Goal: Find specific page/section: Find specific page/section

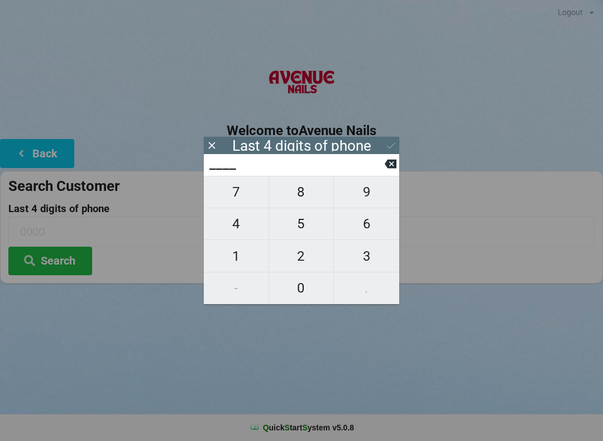
click at [239, 192] on span "7" at bounding box center [236, 191] width 65 height 23
type input "7___"
click at [240, 193] on span "7" at bounding box center [236, 191] width 65 height 23
type input "77__"
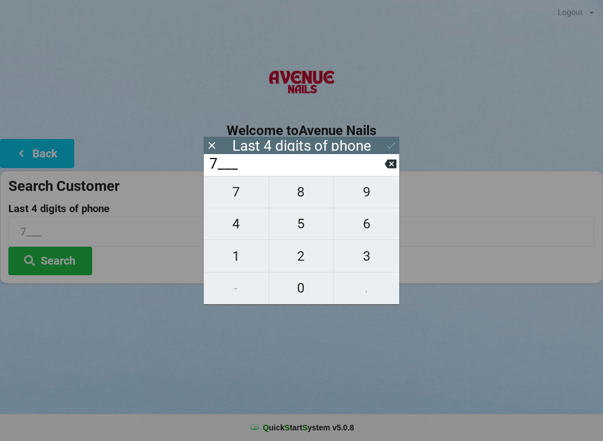
type input "77__"
click at [369, 259] on span "3" at bounding box center [366, 256] width 65 height 23
type input "773_"
click at [302, 222] on span "5" at bounding box center [301, 223] width 65 height 23
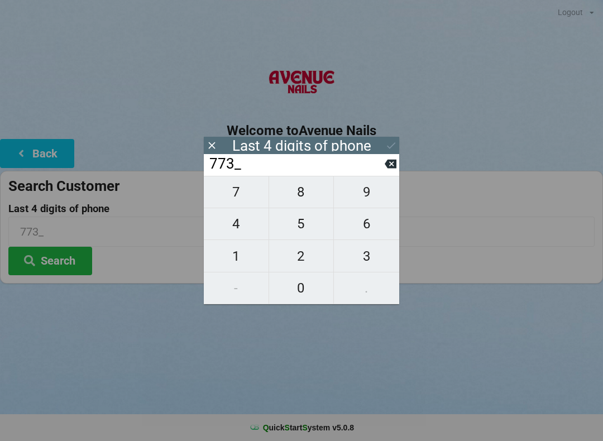
type input "7735"
click at [59, 255] on button "Search" at bounding box center [50, 261] width 84 height 28
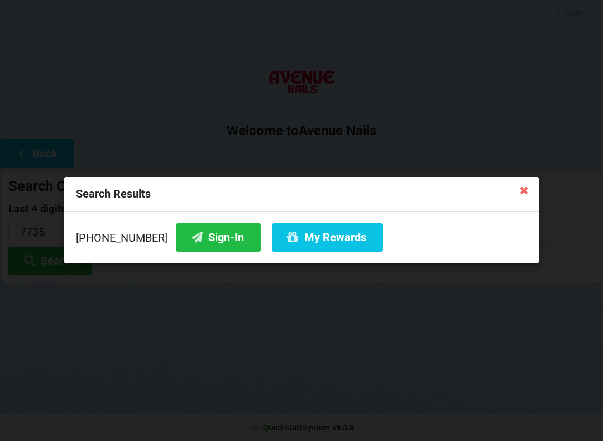
click at [200, 228] on button "Sign-In" at bounding box center [218, 237] width 85 height 28
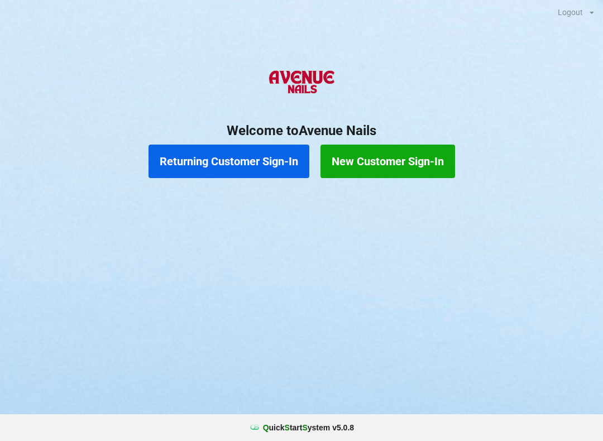
click at [199, 178] on button "Returning Customer Sign-In" at bounding box center [229, 162] width 161 height 34
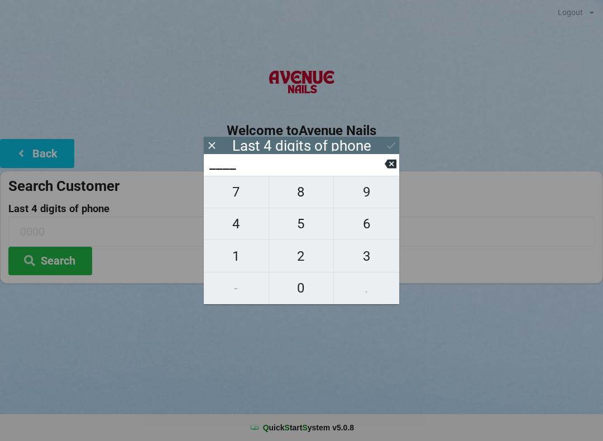
click at [366, 272] on button "3" at bounding box center [366, 256] width 65 height 32
type input "3___"
click at [293, 267] on span "2" at bounding box center [301, 256] width 65 height 23
type input "32__"
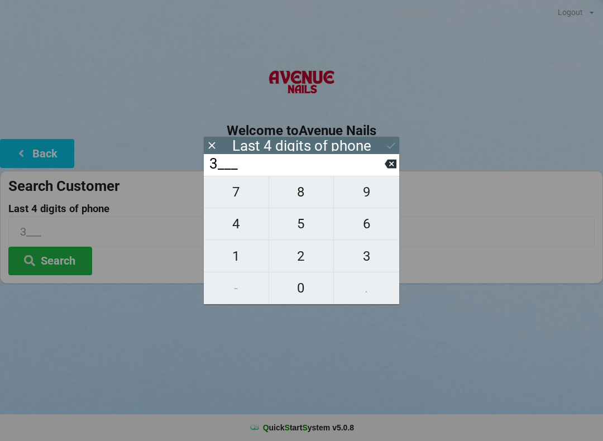
type input "32__"
click at [249, 253] on span "1" at bounding box center [236, 256] width 65 height 23
type input "321_"
click at [378, 192] on span "9" at bounding box center [366, 191] width 65 height 23
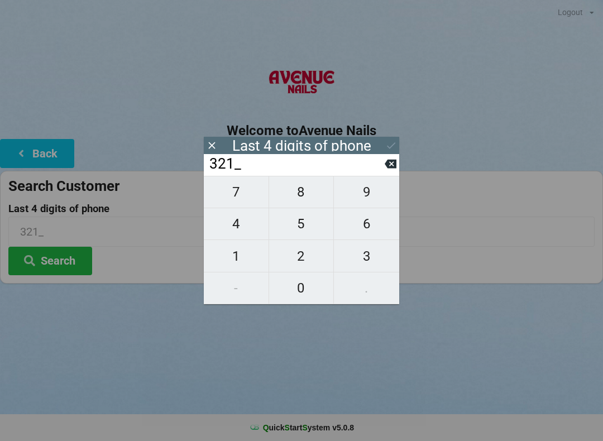
type input "3219"
click at [372, 226] on div "7 8 9 4 5 6 1 2 3 - 0 ." at bounding box center [302, 240] width 196 height 128
click at [242, 251] on div "7 8 9 4 5 6 1 2 3 - 0 ." at bounding box center [302, 240] width 196 height 128
click at [215, 145] on icon at bounding box center [212, 146] width 12 height 12
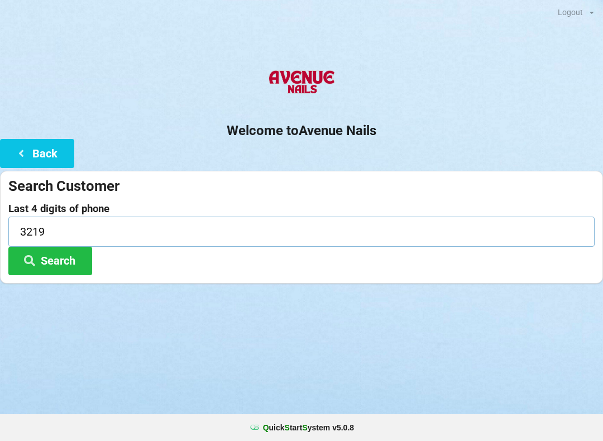
click at [115, 241] on input "3219" at bounding box center [301, 232] width 587 height 30
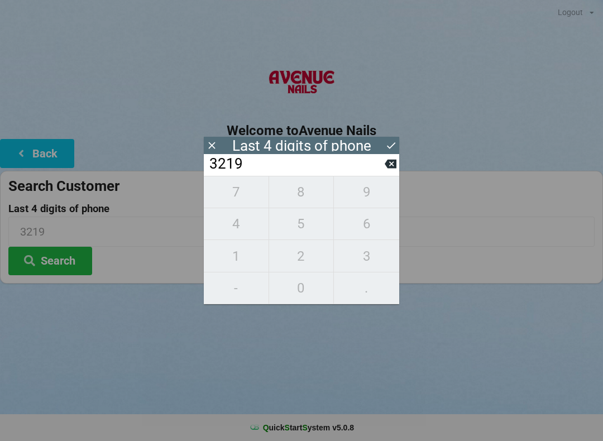
click at [388, 162] on icon at bounding box center [391, 164] width 12 height 12
click at [381, 160] on input "321_" at bounding box center [296, 164] width 177 height 18
click at [373, 161] on input "321_" at bounding box center [296, 164] width 177 height 18
click at [384, 160] on input "321_" at bounding box center [296, 164] width 177 height 18
click at [387, 166] on icon at bounding box center [391, 164] width 12 height 9
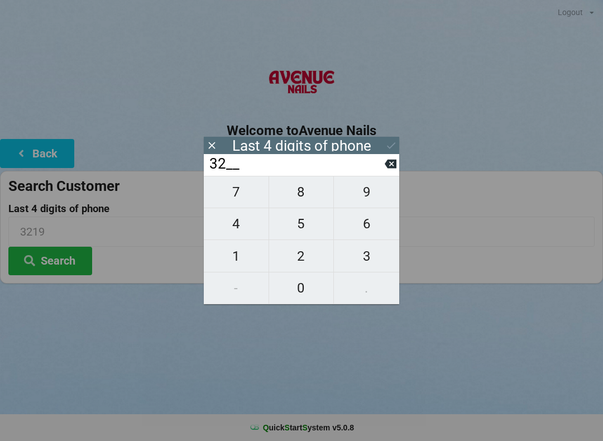
click at [388, 169] on icon at bounding box center [391, 164] width 12 height 9
click at [384, 169] on input "3___" at bounding box center [296, 164] width 177 height 18
click at [392, 169] on icon at bounding box center [391, 164] width 12 height 9
type input "____"
click at [308, 195] on span "8" at bounding box center [301, 191] width 65 height 23
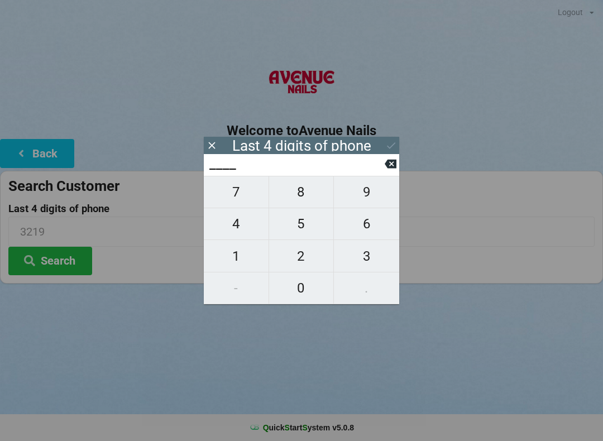
type input "8___"
click at [377, 255] on span "3" at bounding box center [366, 256] width 65 height 23
type input "83__"
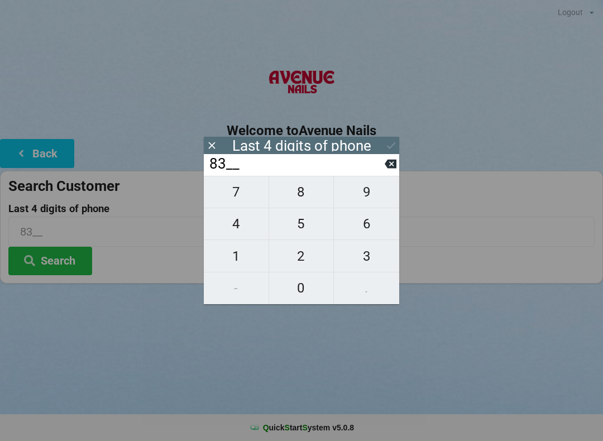
click at [253, 194] on span "7" at bounding box center [236, 191] width 65 height 23
type input "837_"
click at [243, 223] on span "4" at bounding box center [236, 223] width 65 height 23
type input "8374"
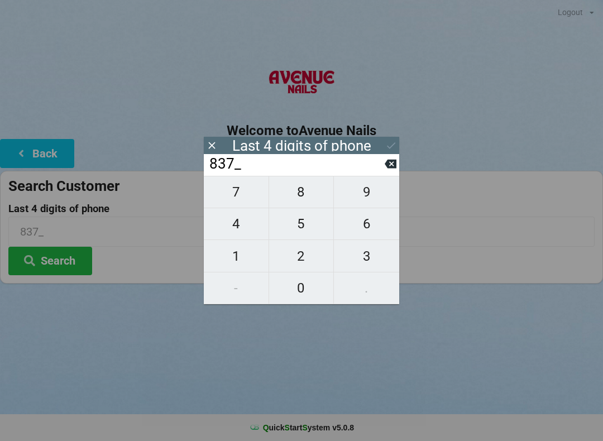
type input "8374"
click at [392, 144] on icon at bounding box center [391, 146] width 12 height 12
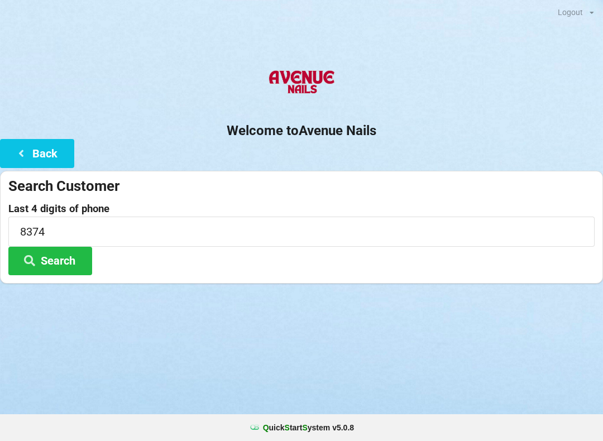
click at [62, 266] on button "Search" at bounding box center [50, 261] width 84 height 28
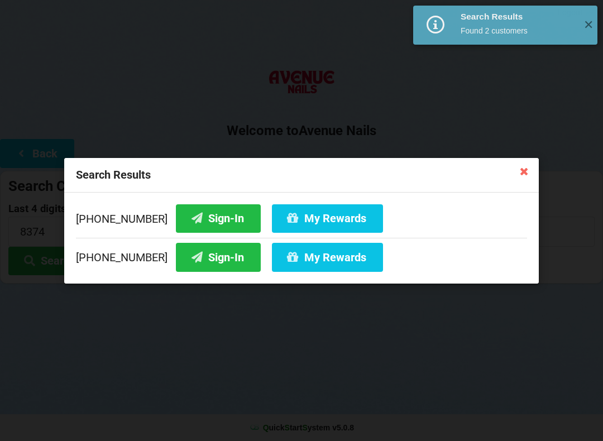
click at [193, 222] on button "Sign-In" at bounding box center [218, 218] width 85 height 28
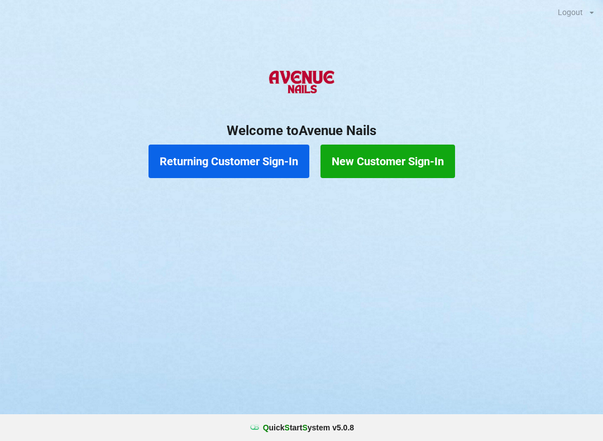
click at [247, 160] on button "Returning Customer Sign-In" at bounding box center [229, 162] width 161 height 34
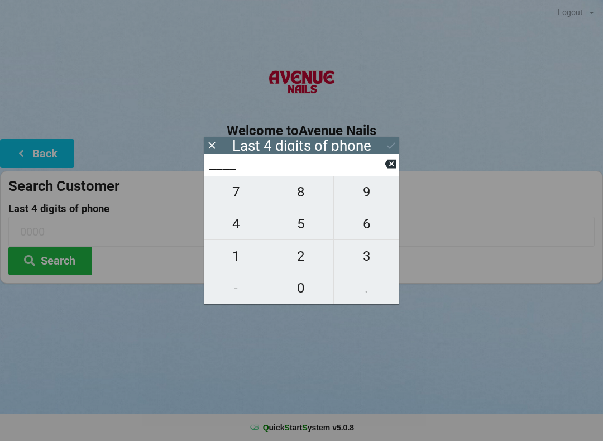
click at [235, 226] on span "4" at bounding box center [236, 223] width 65 height 23
type input "4___"
click at [299, 293] on span "0" at bounding box center [301, 288] width 65 height 23
type input "40__"
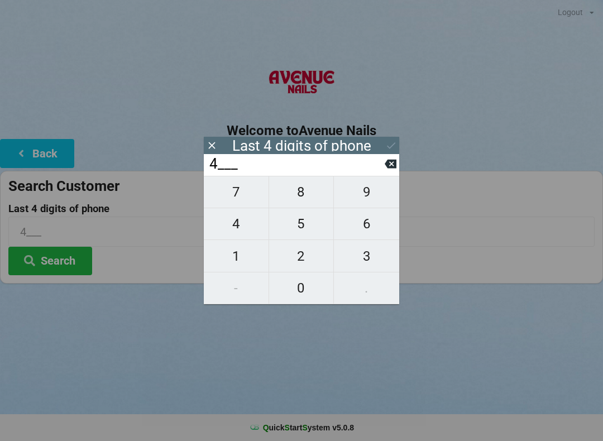
type input "40__"
click at [237, 201] on span "7" at bounding box center [236, 191] width 65 height 23
type input "407_"
click at [238, 198] on span "7" at bounding box center [236, 191] width 65 height 23
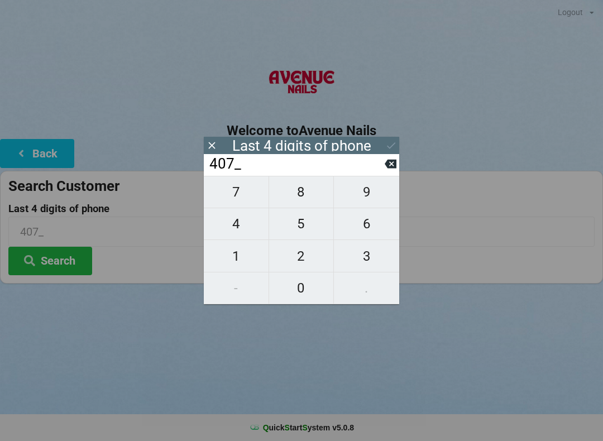
type input "4077"
click at [239, 264] on div "7 8 9 4 5 6 1 2 3 - 0 ." at bounding box center [302, 240] width 196 height 128
click at [367, 226] on div "7 8 9 4 5 6 1 2 3 - 0 ." at bounding box center [302, 240] width 196 height 128
click at [387, 160] on button at bounding box center [391, 163] width 12 height 15
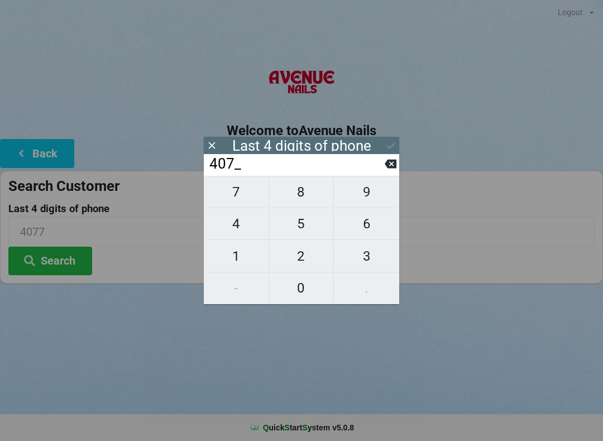
click at [242, 256] on span "1" at bounding box center [236, 256] width 65 height 23
type input "4071"
click at [390, 140] on icon at bounding box center [391, 146] width 12 height 12
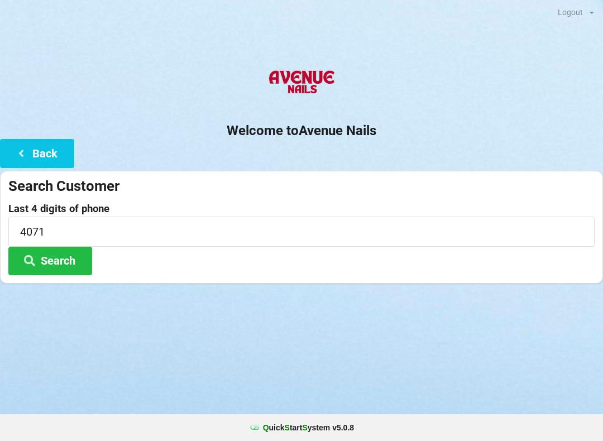
click at [35, 149] on button "Back" at bounding box center [37, 153] width 74 height 28
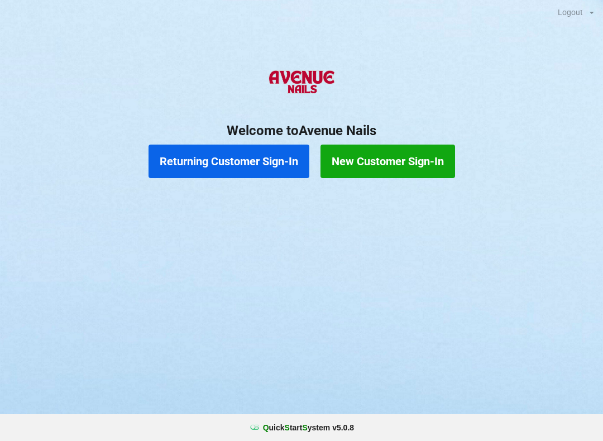
click at [265, 152] on button "Returning Customer Sign-In" at bounding box center [229, 162] width 161 height 34
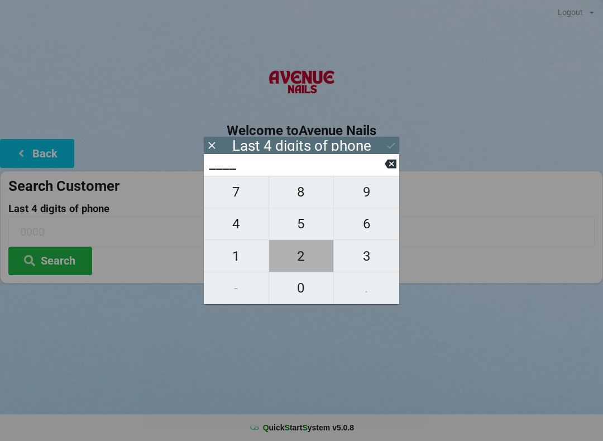
click at [290, 258] on span "2" at bounding box center [301, 256] width 65 height 23
type input "2___"
click at [238, 192] on span "7" at bounding box center [236, 191] width 65 height 23
type input "27__"
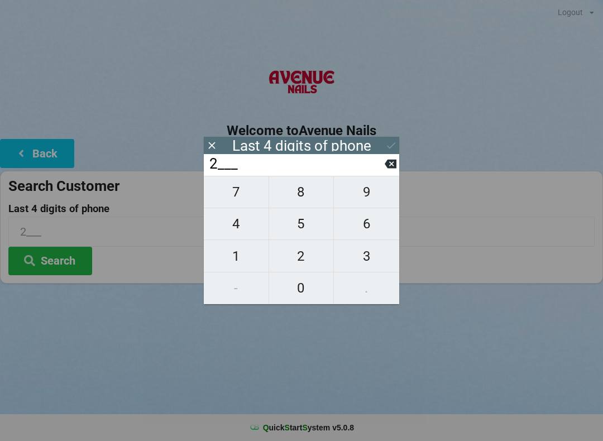
type input "27__"
click at [368, 191] on span "9" at bounding box center [366, 191] width 65 height 23
type input "279_"
click at [370, 190] on span "9" at bounding box center [366, 191] width 65 height 23
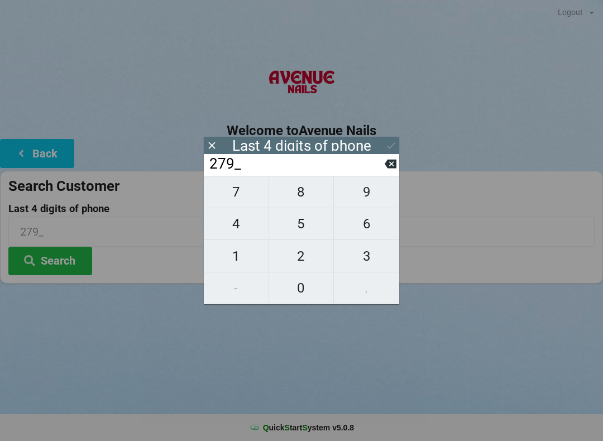
type input "2799"
click at [389, 160] on button at bounding box center [391, 163] width 12 height 15
click at [371, 184] on button "9" at bounding box center [366, 192] width 65 height 32
type input "2799"
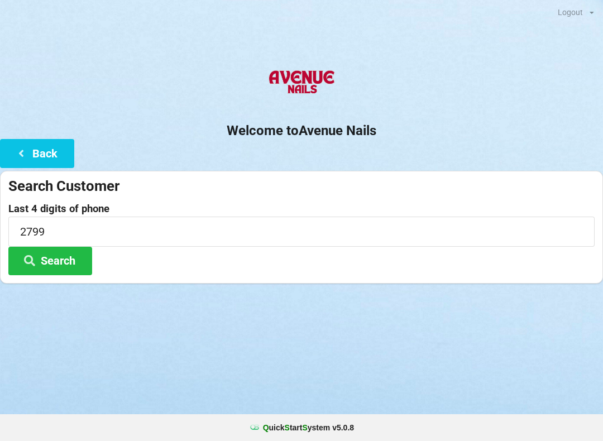
click at [261, 368] on div "Logout Logout Sign-In Welcome to Avenue Nails Back Search Customer Last 4 digit…" at bounding box center [301, 220] width 603 height 441
click at [55, 270] on button "Search" at bounding box center [50, 261] width 84 height 28
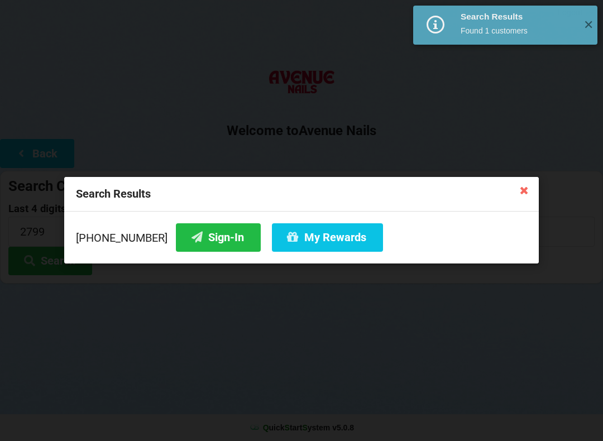
click at [200, 244] on button "Sign-In" at bounding box center [218, 237] width 85 height 28
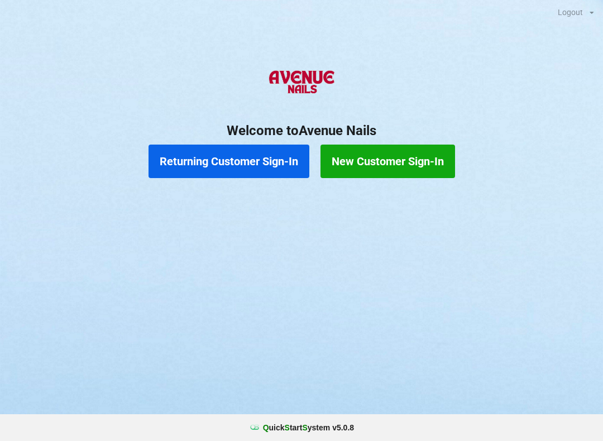
click at [219, 163] on button "Returning Customer Sign-In" at bounding box center [229, 162] width 161 height 34
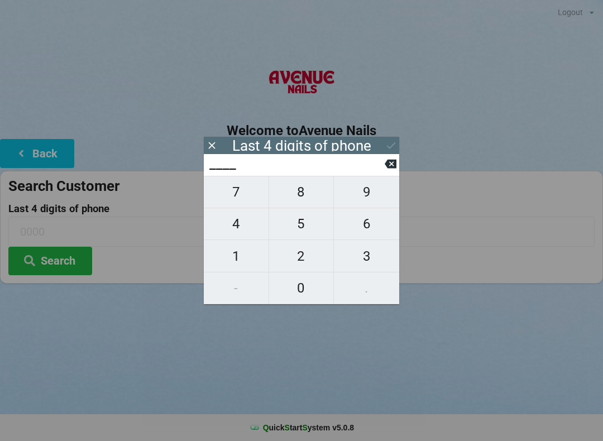
click at [299, 292] on span "0" at bounding box center [301, 288] width 65 height 23
type input "0___"
click at [394, 165] on icon at bounding box center [391, 164] width 12 height 9
click at [375, 194] on span "9" at bounding box center [366, 191] width 65 height 23
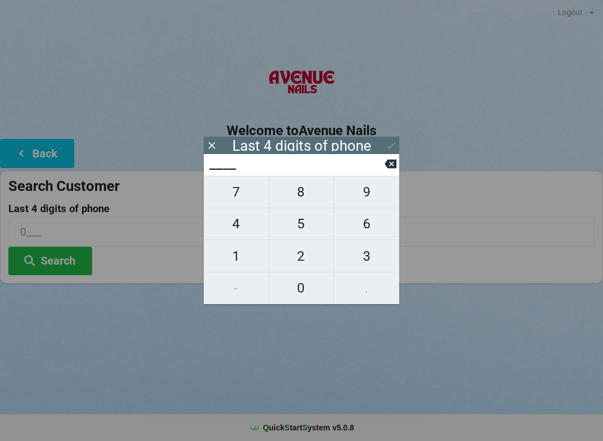
type input "9___"
click at [303, 282] on span "0" at bounding box center [301, 288] width 65 height 23
type input "90__"
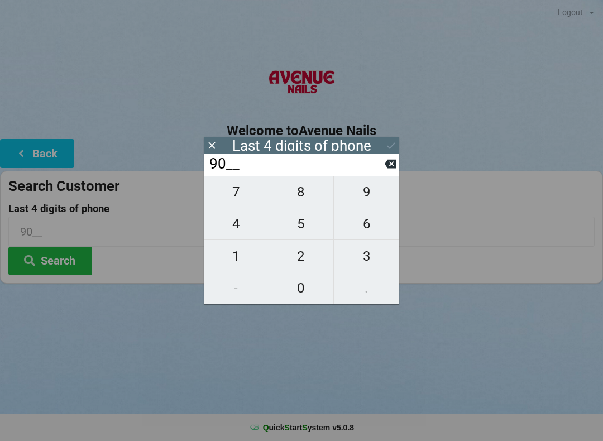
click at [361, 196] on span "9" at bounding box center [366, 191] width 65 height 23
type input "909_"
click at [392, 165] on icon at bounding box center [391, 164] width 12 height 9
click at [389, 166] on icon at bounding box center [391, 164] width 12 height 9
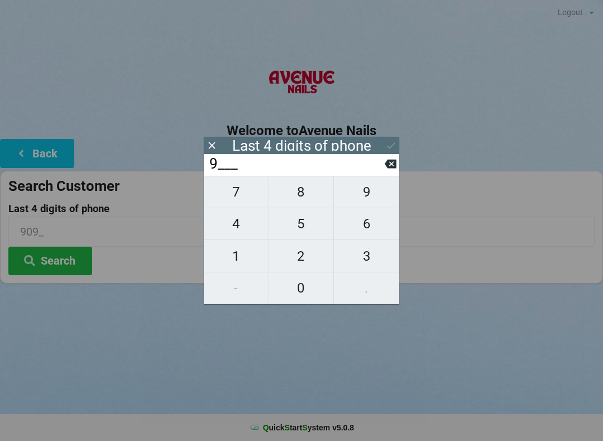
click at [389, 165] on icon at bounding box center [391, 164] width 12 height 9
click at [378, 196] on span "9" at bounding box center [366, 191] width 65 height 23
type input "9___"
click at [390, 167] on icon at bounding box center [391, 164] width 12 height 9
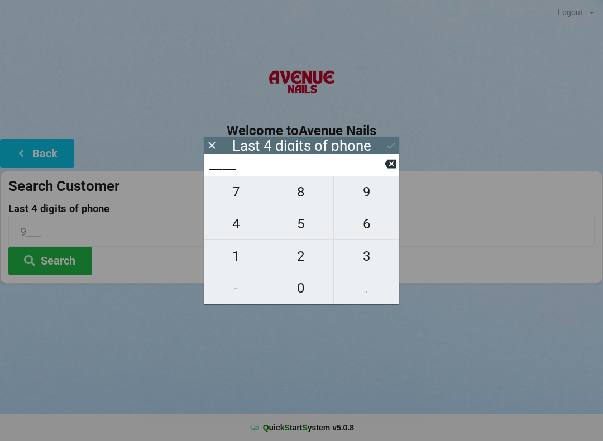
click at [363, 251] on span "3" at bounding box center [366, 256] width 65 height 23
type input "3___"
click at [371, 196] on span "9" at bounding box center [366, 191] width 65 height 23
type input "39__"
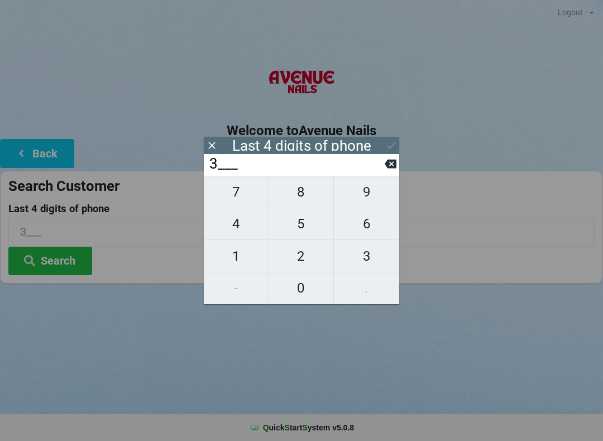
type input "39__"
click at [297, 287] on span "0" at bounding box center [301, 288] width 65 height 23
type input "390_"
click at [373, 193] on span "9" at bounding box center [366, 191] width 65 height 23
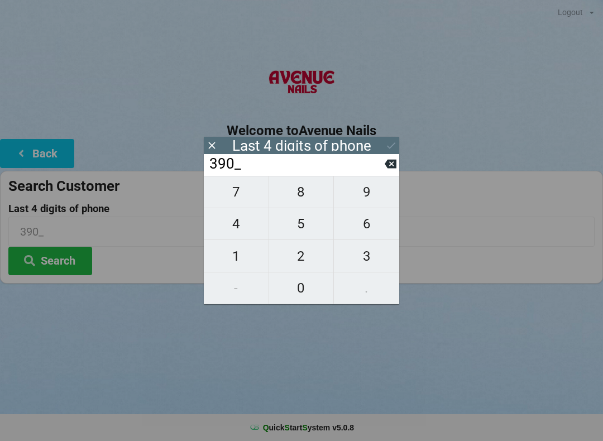
type input "3909"
click at [390, 147] on icon at bounding box center [391, 146] width 12 height 12
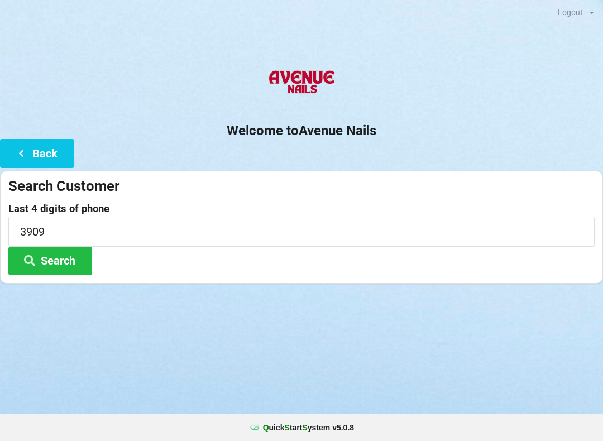
click at [62, 258] on button "Search" at bounding box center [50, 261] width 84 height 28
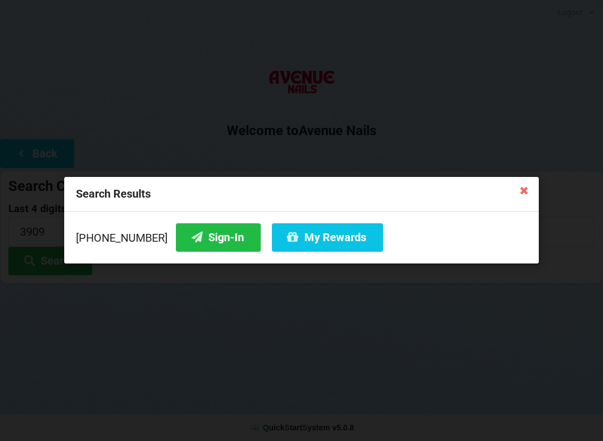
click at [190, 236] on button "Sign-In" at bounding box center [218, 237] width 85 height 28
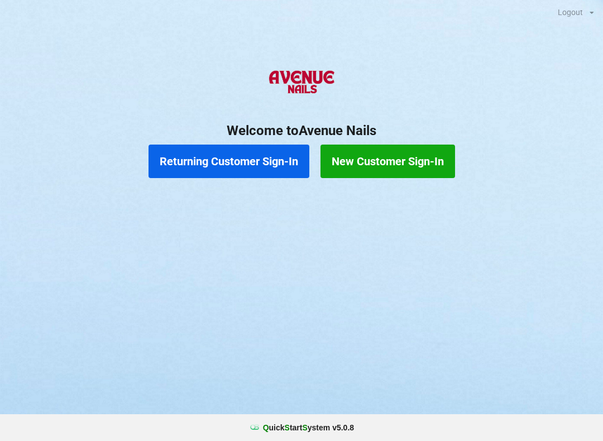
click at [407, 168] on button "New Customer Sign-In" at bounding box center [388, 162] width 135 height 34
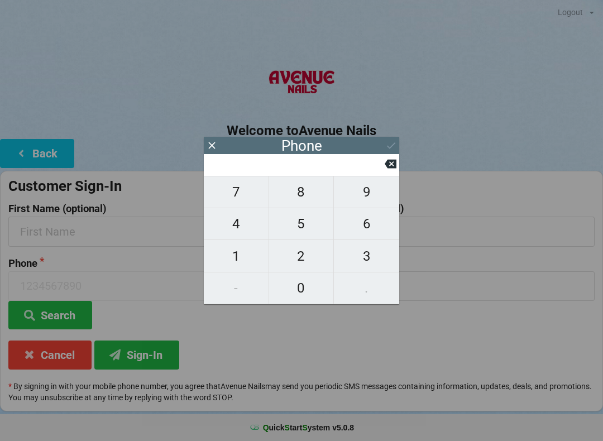
click at [308, 204] on span "8" at bounding box center [301, 191] width 65 height 23
type input "8"
click at [293, 235] on span "5" at bounding box center [301, 223] width 65 height 23
type input "85"
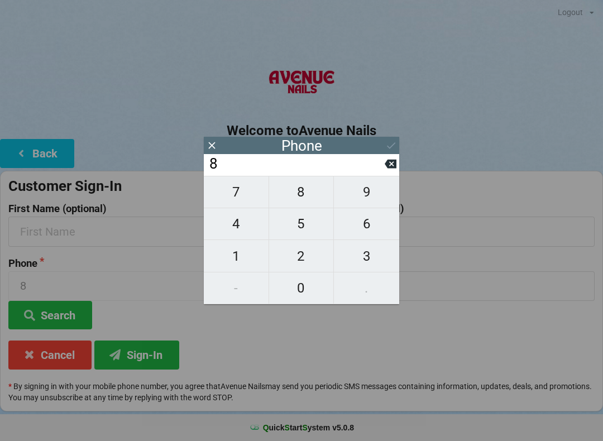
type input "85"
click at [366, 219] on span "6" at bounding box center [366, 223] width 65 height 23
type input "856"
click at [253, 200] on span "7" at bounding box center [236, 191] width 65 height 23
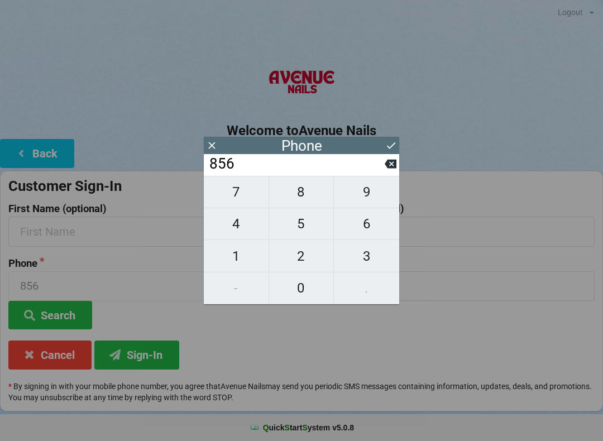
type input "8567"
click at [301, 263] on span "2" at bounding box center [301, 256] width 65 height 23
type input "85672"
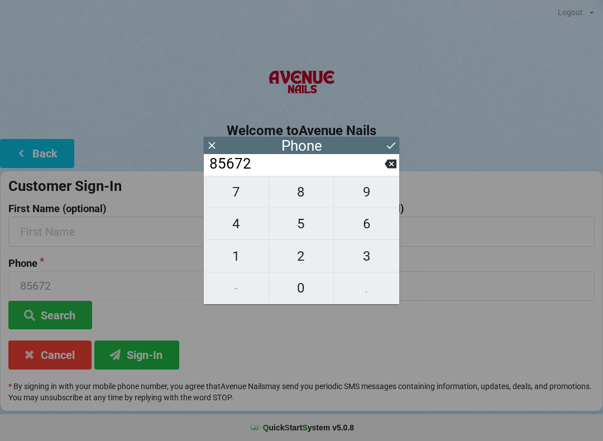
click at [307, 234] on span "5" at bounding box center [301, 223] width 65 height 23
type input "856725"
click at [365, 230] on span "6" at bounding box center [366, 223] width 65 height 23
type input "8567256"
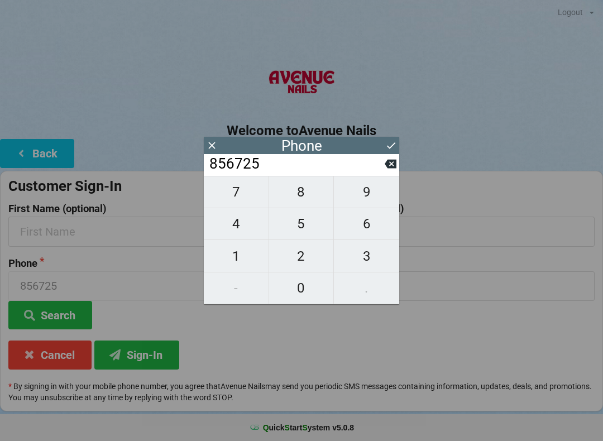
type input "8567256"
click at [247, 255] on span "1" at bounding box center [236, 256] width 65 height 23
type input "85672561"
click at [251, 256] on span "1" at bounding box center [236, 256] width 65 height 23
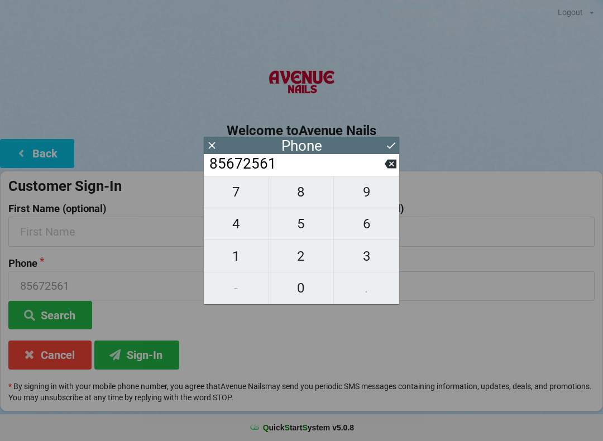
type input "856725611"
click at [364, 261] on span "3" at bounding box center [366, 256] width 65 height 23
type input "8567256113"
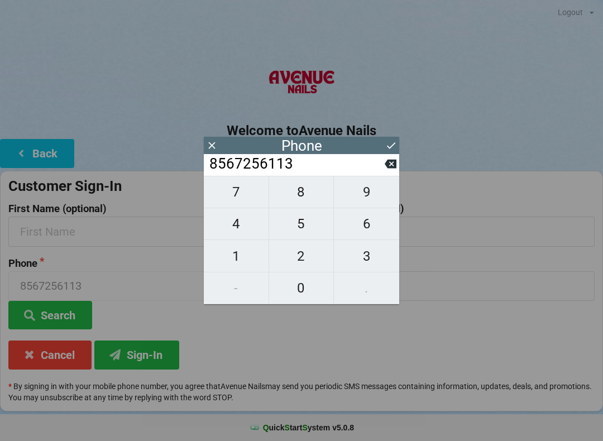
click at [385, 147] on icon at bounding box center [391, 146] width 12 height 12
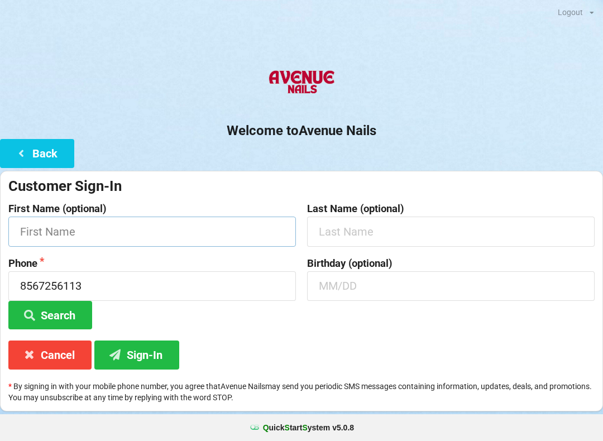
click at [137, 240] on input "text" at bounding box center [152, 232] width 288 height 30
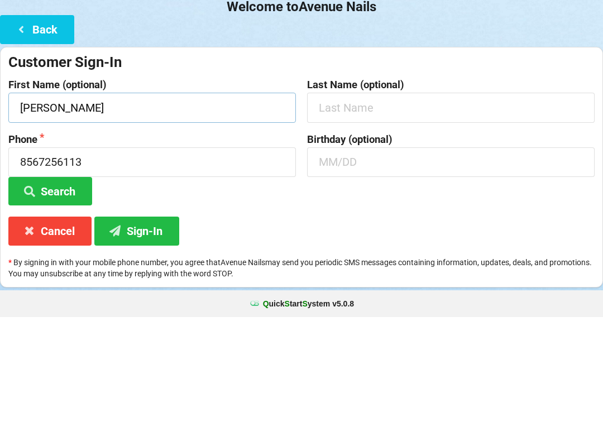
type input "[PERSON_NAME]"
click at [432, 217] on input "text" at bounding box center [451, 232] width 288 height 30
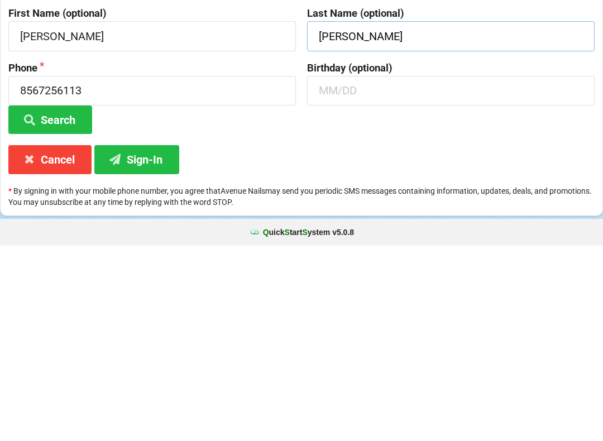
type input "[PERSON_NAME]"
click at [150, 341] on button "Sign-In" at bounding box center [136, 355] width 85 height 28
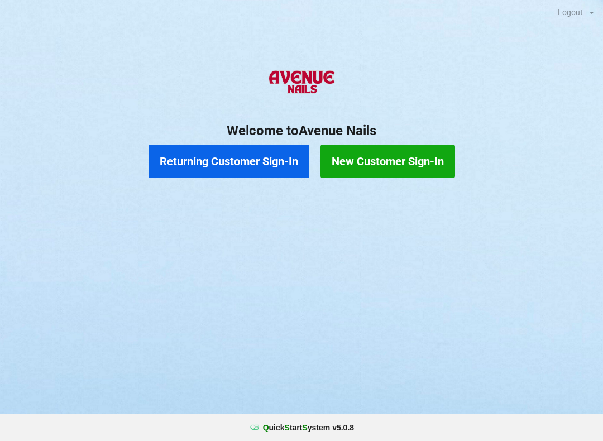
click at [249, 165] on button "Returning Customer Sign-In" at bounding box center [229, 162] width 161 height 34
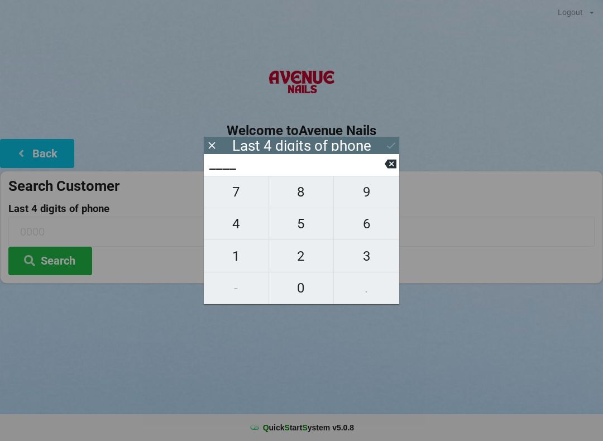
click at [308, 191] on span "8" at bounding box center [301, 191] width 65 height 23
type input "8___"
click at [308, 230] on span "5" at bounding box center [301, 223] width 65 height 23
type input "85__"
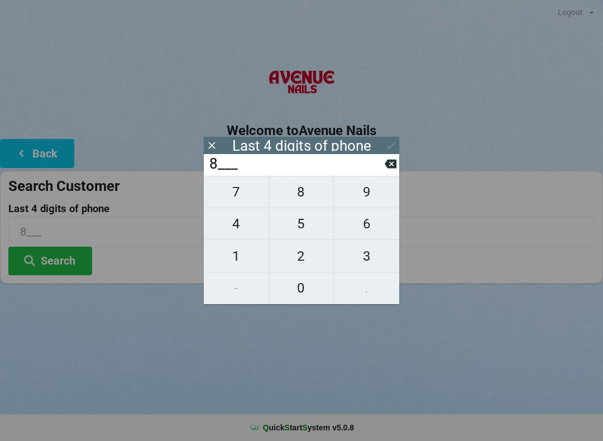
type input "85__"
click at [234, 187] on span "7" at bounding box center [236, 191] width 65 height 23
type input "857_"
click at [369, 227] on span "6" at bounding box center [366, 223] width 65 height 23
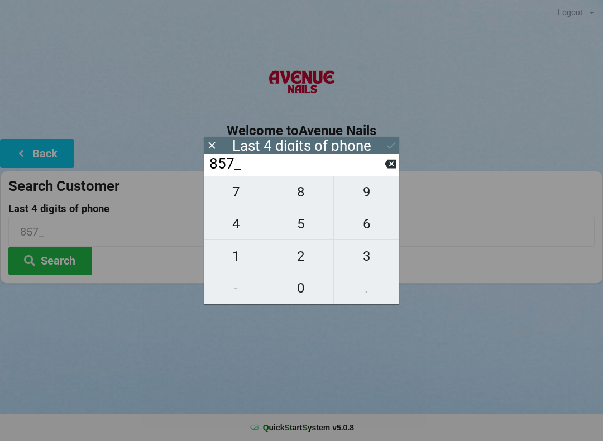
type input "8576"
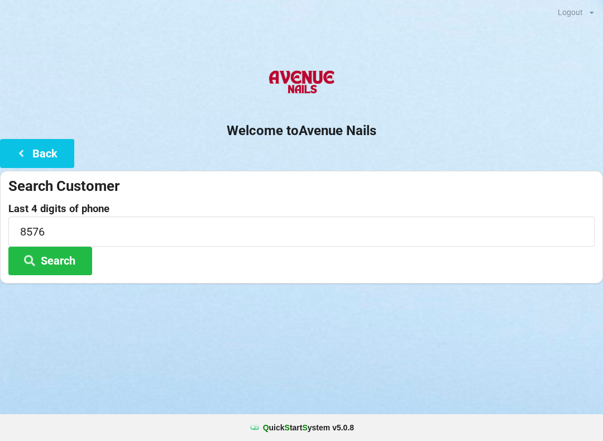
click at [55, 258] on button "Search" at bounding box center [50, 261] width 84 height 28
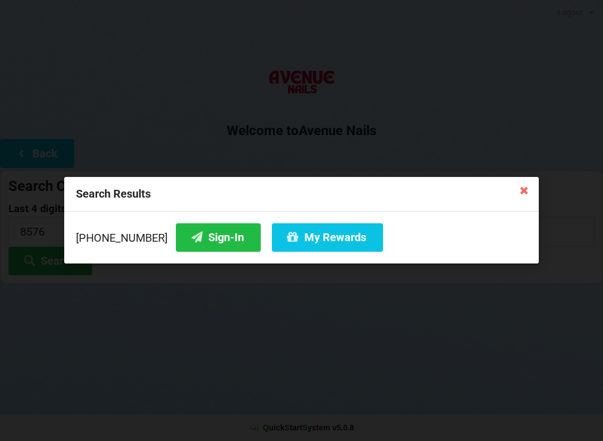
click at [197, 241] on button "Sign-In" at bounding box center [218, 237] width 85 height 28
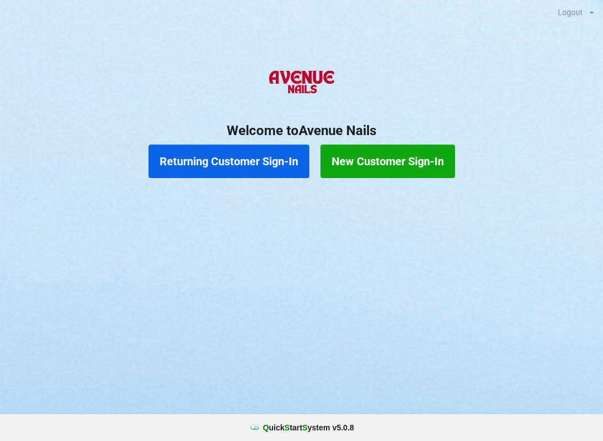
click at [292, 154] on button "Returning Customer Sign-In" at bounding box center [229, 162] width 161 height 34
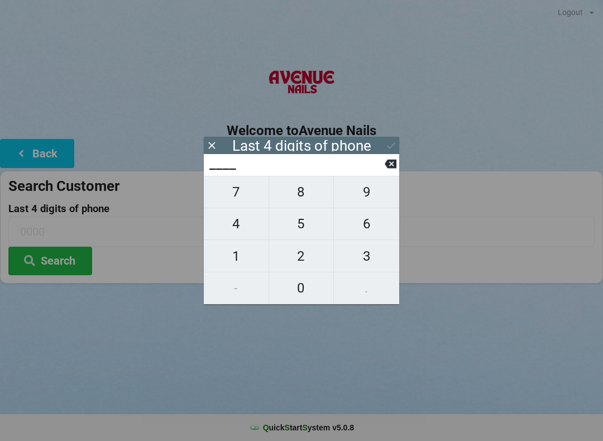
click at [303, 254] on span "2" at bounding box center [301, 256] width 65 height 23
type input "2___"
click at [313, 220] on span "5" at bounding box center [301, 223] width 65 height 23
type input "25__"
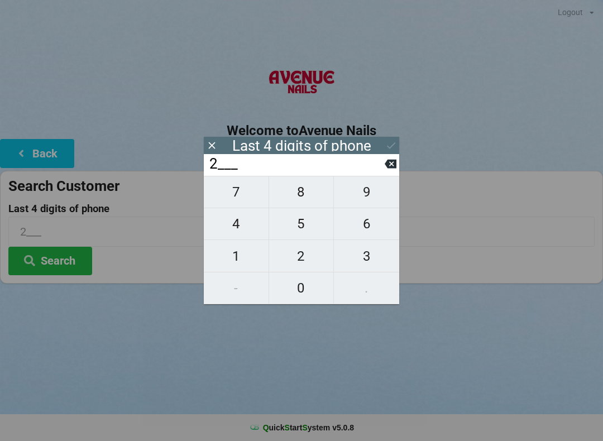
type input "25__"
click at [298, 291] on span "0" at bounding box center [301, 288] width 65 height 23
type input "250_"
click at [372, 228] on span "6" at bounding box center [366, 223] width 65 height 23
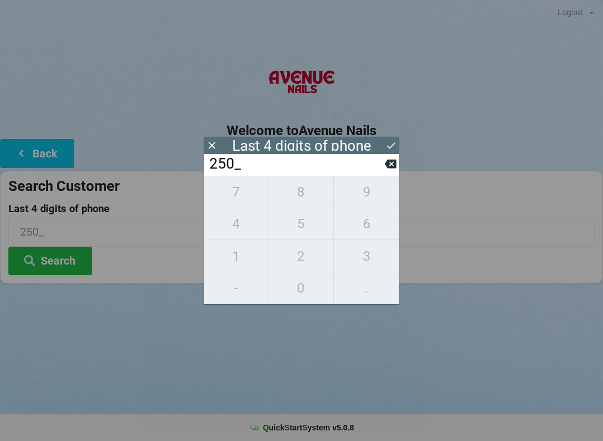
type input "2506"
click at [391, 139] on button at bounding box center [391, 145] width 12 height 15
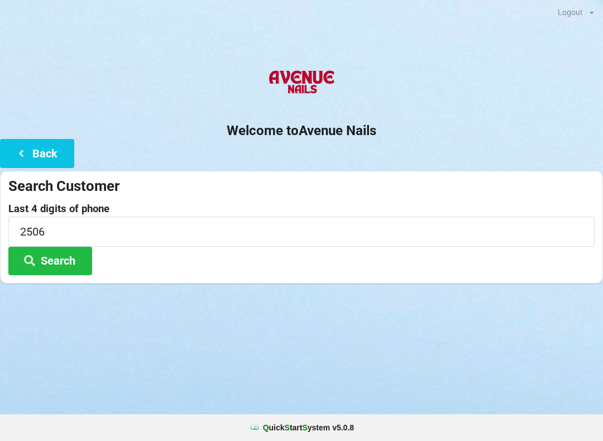
click at [72, 253] on button "Search" at bounding box center [50, 261] width 84 height 28
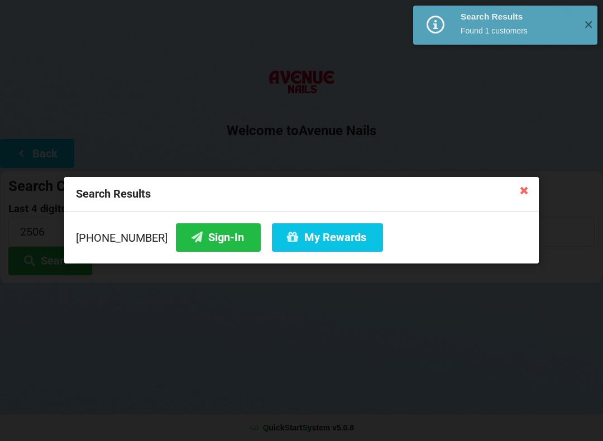
click at [504, 16] on div "Search Results" at bounding box center [518, 16] width 115 height 11
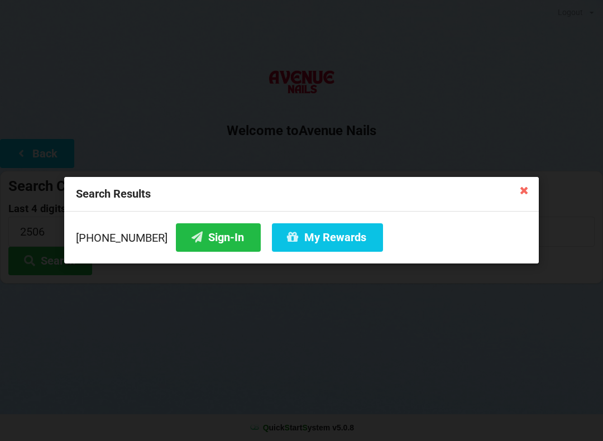
click at [215, 233] on button "Sign-In" at bounding box center [218, 237] width 85 height 28
